Goal: Manage account settings

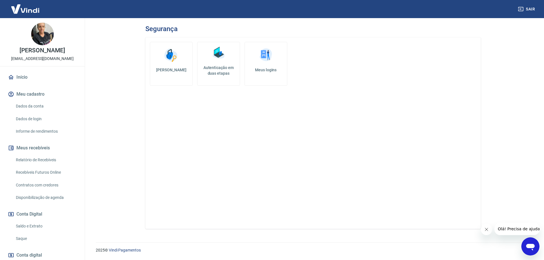
click at [26, 83] on link "Início" at bounding box center [42, 77] width 71 height 12
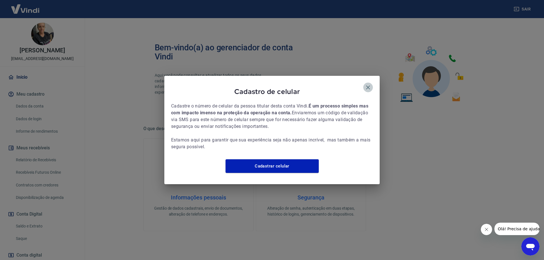
click at [365, 83] on button "button" at bounding box center [368, 88] width 10 height 10
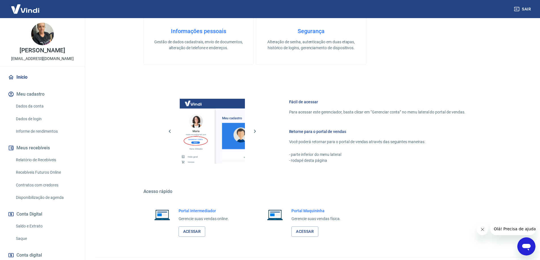
scroll to position [181, 0]
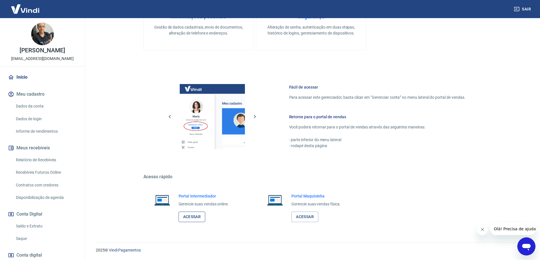
click at [192, 218] on link "Acessar" at bounding box center [191, 217] width 27 height 10
